Goal: Check status

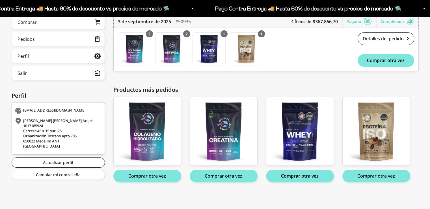
scroll to position [14, 0]
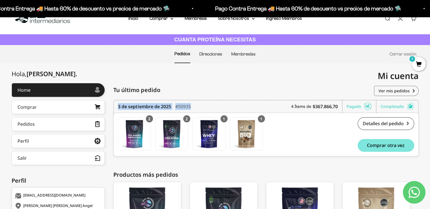
drag, startPoint x: 203, startPoint y: 106, endPoint x: 115, endPoint y: 108, distance: 88.2
click at [115, 108] on div "3 de septiembre de 2025 #50935 4 Ítems de $367.866,70 Pagado Completado Pedido …" at bounding box center [265, 107] width 305 height 15
copy div "3 de septiembre de 2025 #50935"
